Goal: Task Accomplishment & Management: Use online tool/utility

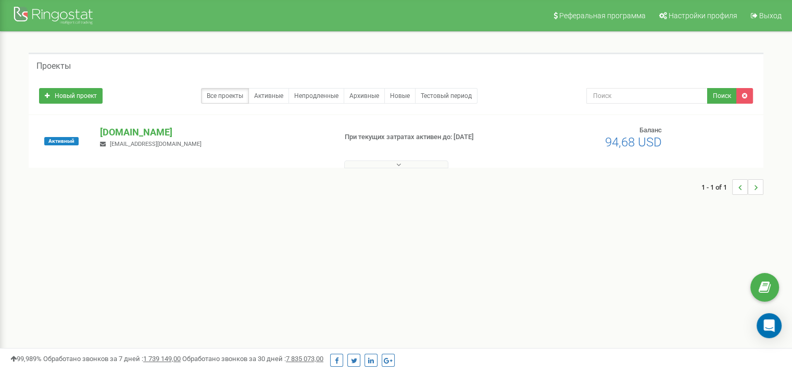
click at [201, 135] on p "[DOMAIN_NAME]" at bounding box center [213, 132] width 227 height 14
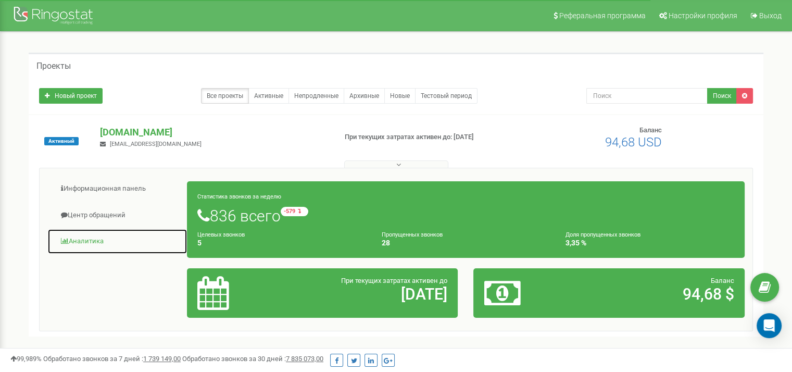
click at [72, 238] on link "Аналитика" at bounding box center [117, 242] width 140 height 26
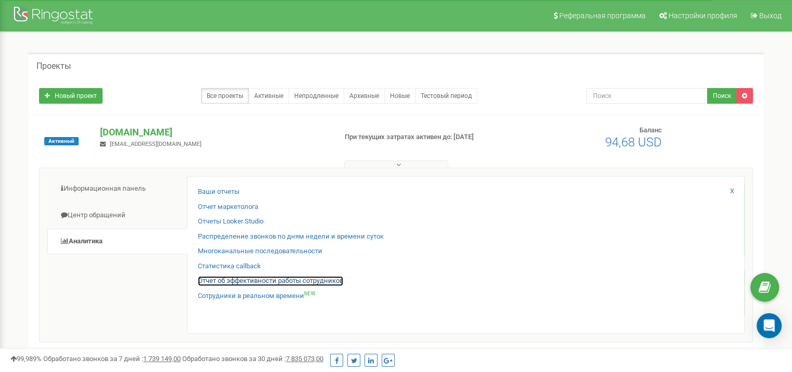
click at [260, 277] on link "Отчет об эффективности работы сотрудников" at bounding box center [270, 281] width 145 height 10
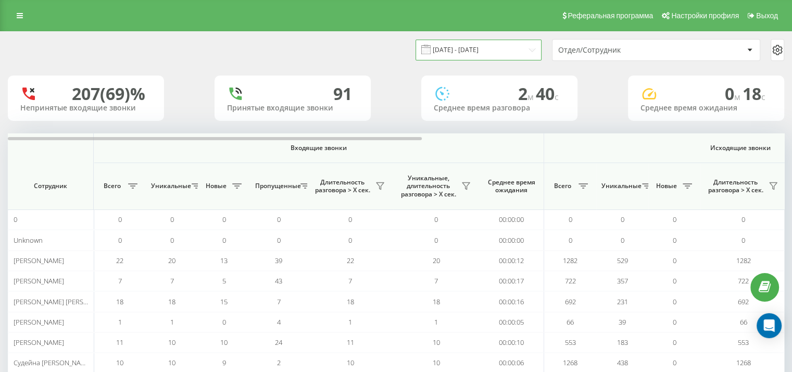
click at [511, 45] on input "19.08.2025 - 19.09.2025" at bounding box center [478, 50] width 126 height 20
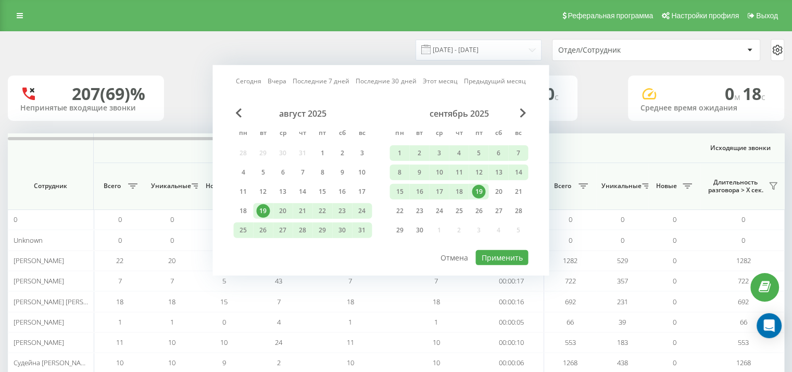
click at [481, 188] on div "19" at bounding box center [479, 192] width 14 height 14
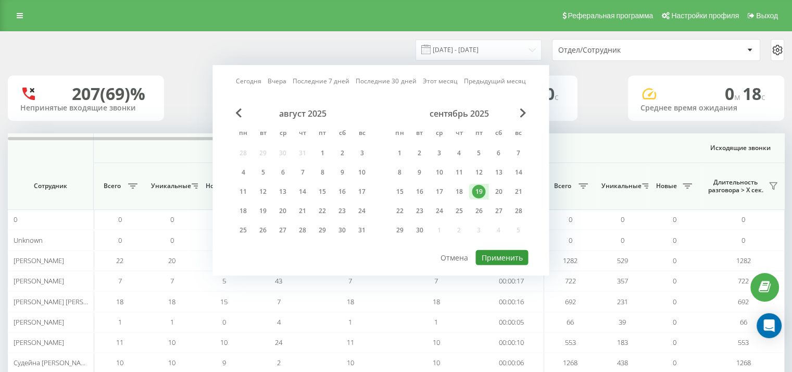
click at [499, 254] on button "Применить" at bounding box center [501, 257] width 53 height 15
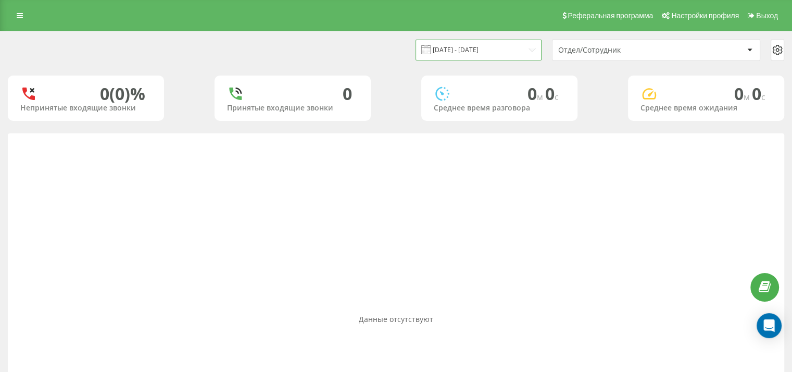
click at [453, 52] on input "19.09.2025 - 19.09.2025" at bounding box center [478, 50] width 126 height 20
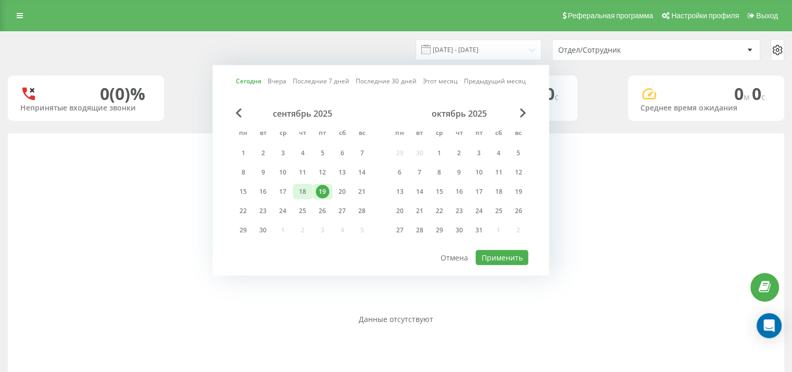
click at [300, 195] on div "18" at bounding box center [303, 192] width 14 height 14
click at [506, 254] on button "Применить" at bounding box center [501, 257] width 53 height 15
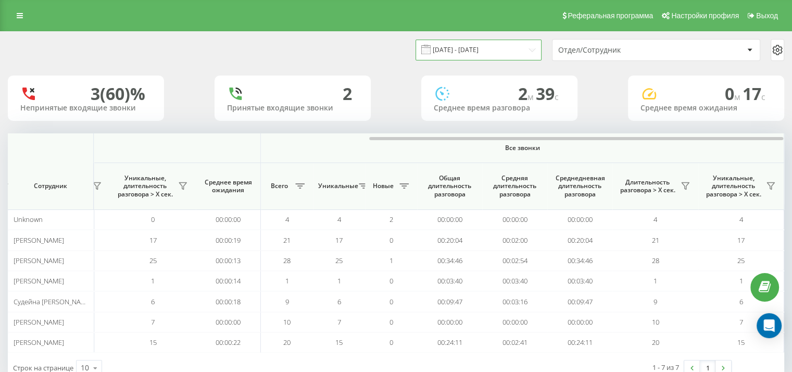
click at [475, 56] on input "18.09.2025 - 18.09.2025" at bounding box center [478, 50] width 126 height 20
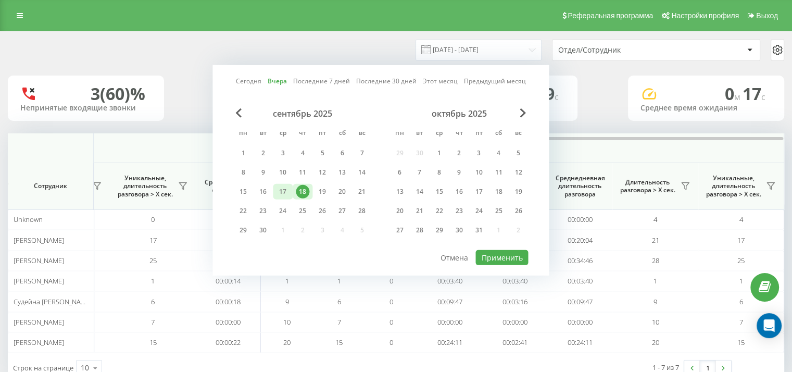
click at [283, 189] on div "17" at bounding box center [283, 192] width 14 height 14
click at [495, 255] on button "Применить" at bounding box center [501, 257] width 53 height 15
type input "17.09.2025 - 17.09.2025"
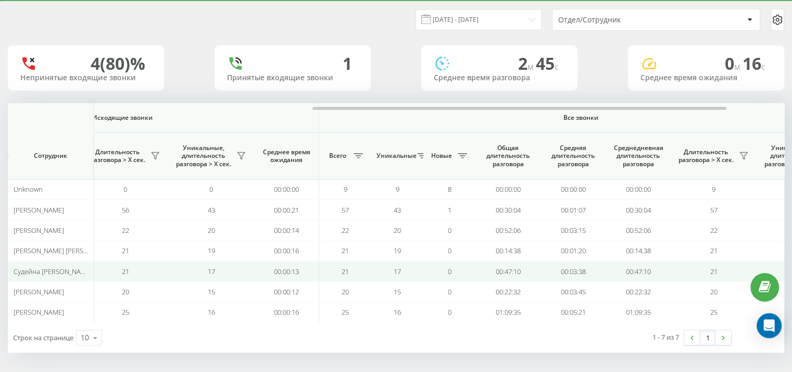
scroll to position [0, 676]
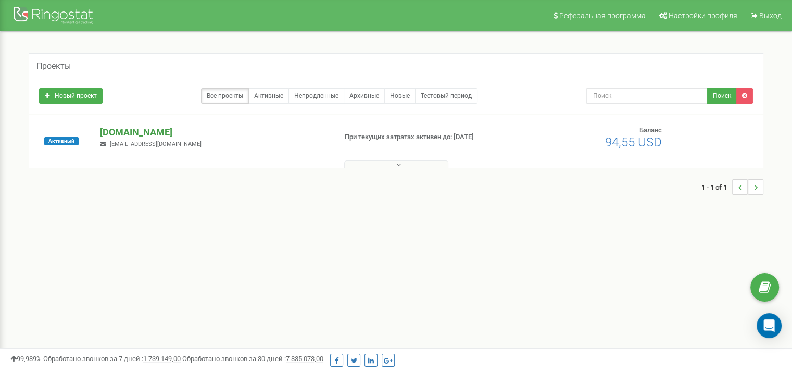
click at [172, 127] on p "[DOMAIN_NAME]" at bounding box center [213, 132] width 227 height 14
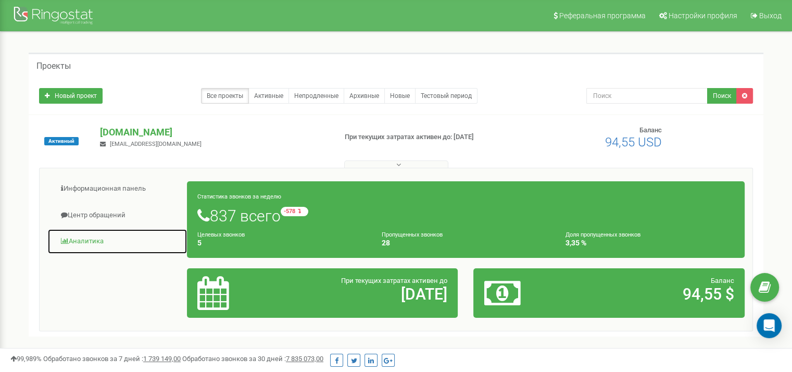
click at [89, 238] on link "Аналитика" at bounding box center [117, 242] width 140 height 26
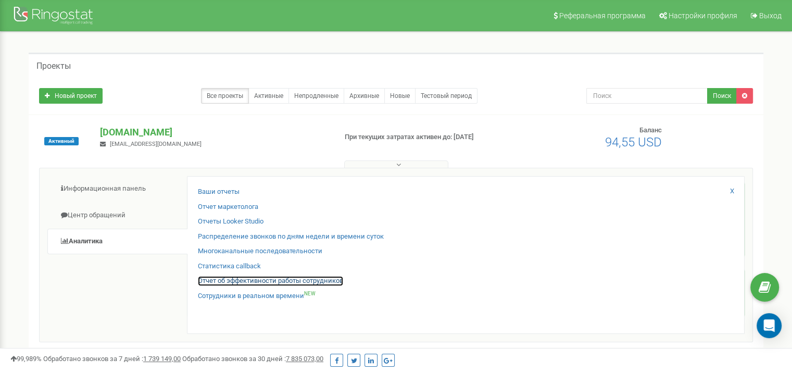
click at [287, 280] on link "Отчет об эффективности работы сотрудников" at bounding box center [270, 281] width 145 height 10
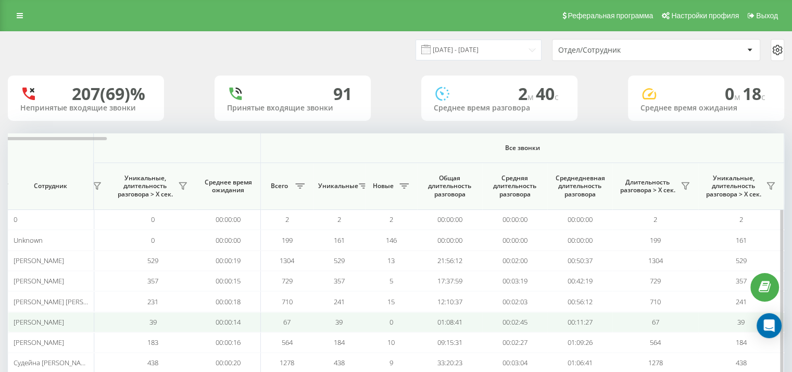
scroll to position [91, 0]
